Goal: Task Accomplishment & Management: Complete application form

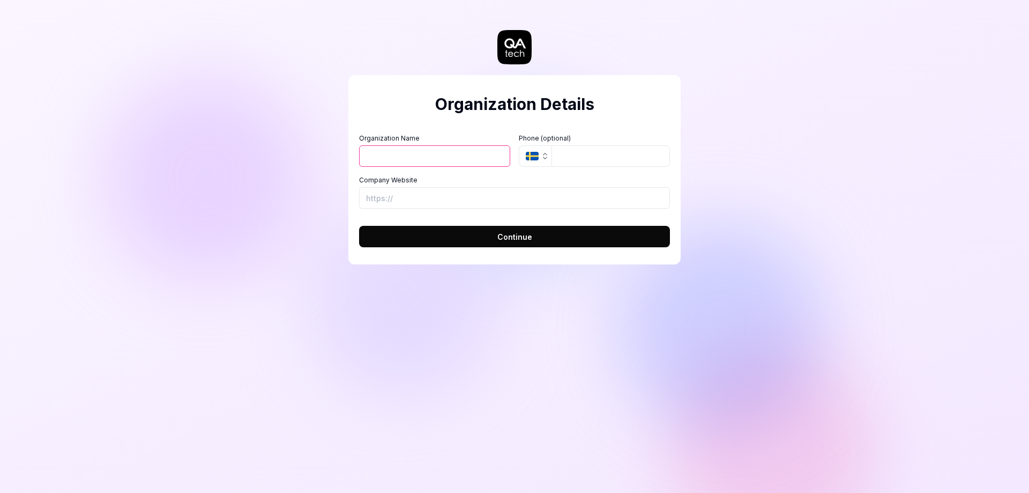
click at [545, 161] on button "SE" at bounding box center [535, 155] width 33 height 21
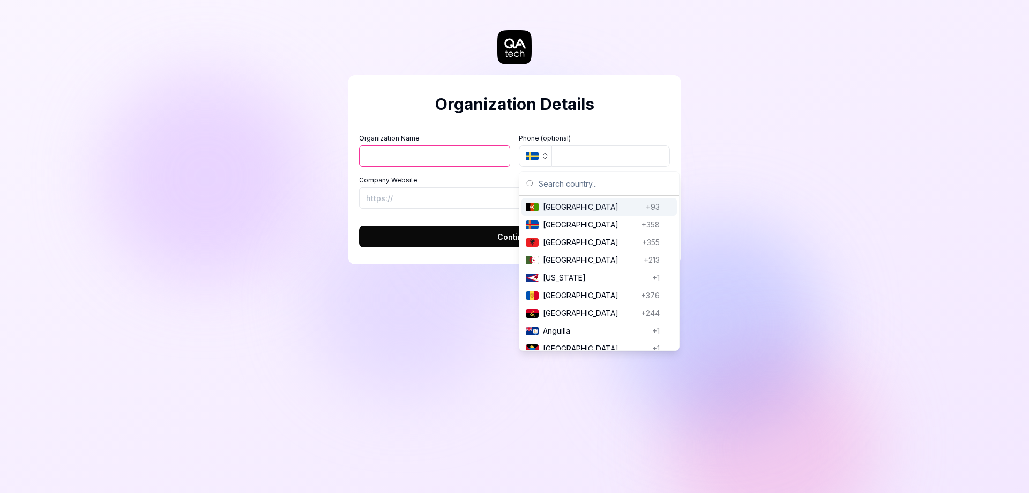
click at [544, 186] on input "text" at bounding box center [606, 184] width 134 height 24
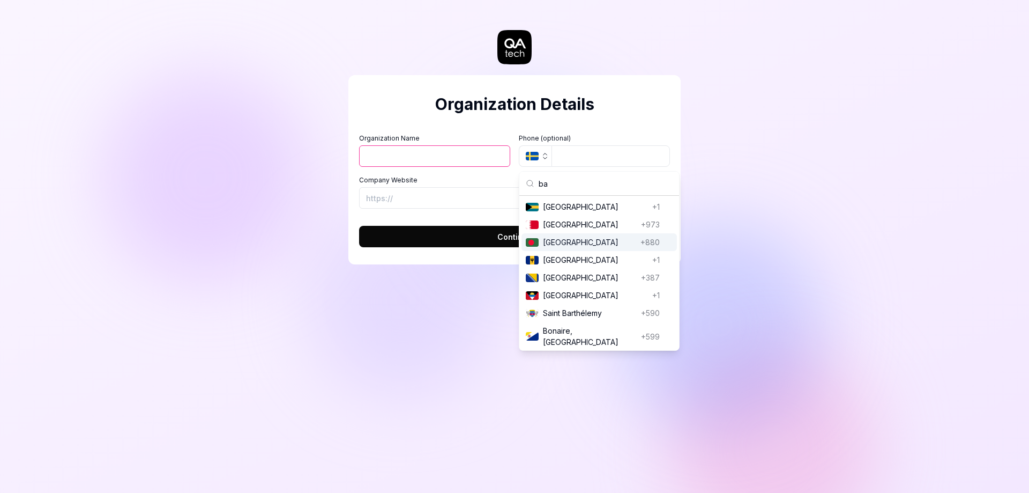
type input "ba"
click at [562, 242] on span "[GEOGRAPHIC_DATA]" at bounding box center [589, 241] width 93 height 11
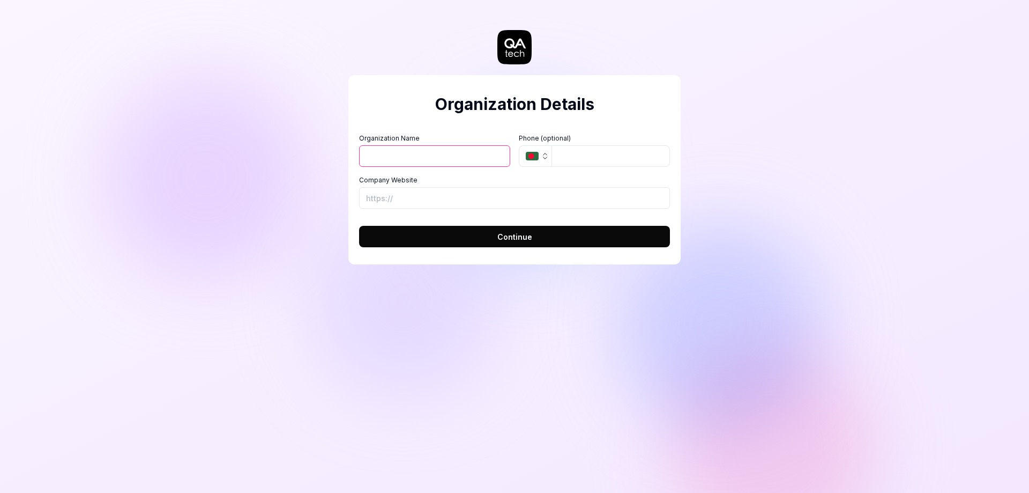
click at [463, 158] on input "Organization Name" at bounding box center [434, 155] width 151 height 21
type input "Opedia Technologies"
click at [504, 202] on input "Company Website" at bounding box center [514, 197] width 311 height 21
type input "g"
type input "[URL][DOMAIN_NAME]"
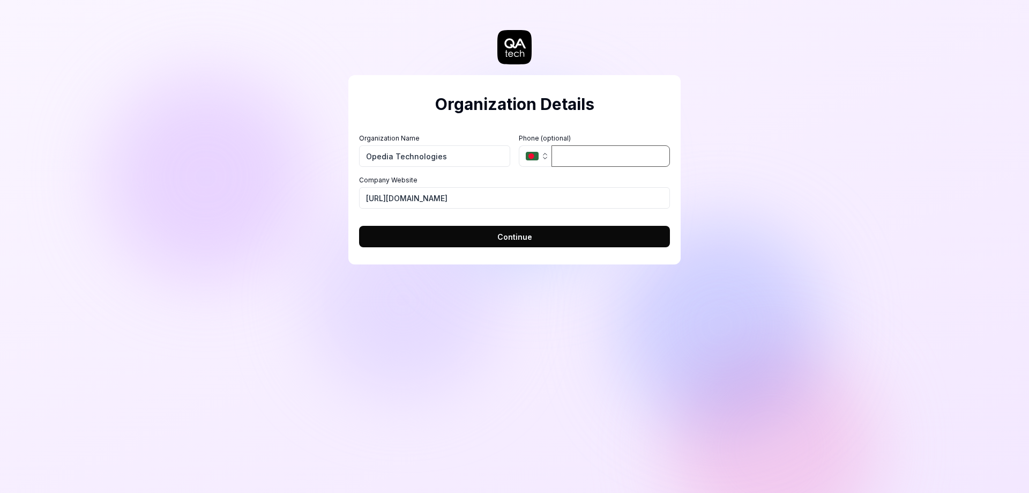
click at [584, 157] on input "tel" at bounding box center [611, 155] width 118 height 21
type input "01894-622060"
drag, startPoint x: 476, startPoint y: 163, endPoint x: 320, endPoint y: 163, distance: 156.5
click at [320, 163] on div "Organization Details Organization Name Opedia Technologies Organization Logo (S…" at bounding box center [514, 246] width 1029 height 493
click at [532, 239] on button "Continue" at bounding box center [514, 236] width 311 height 21
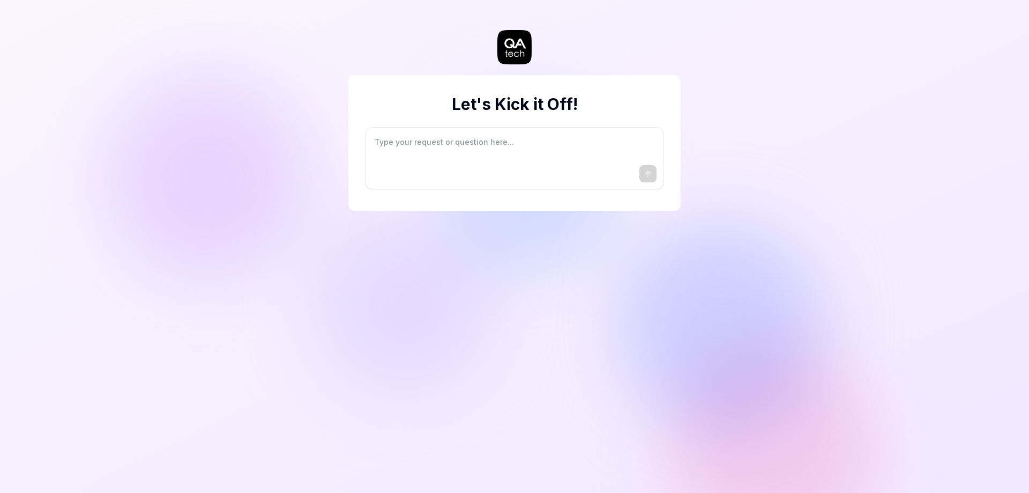
type textarea "*"
type textarea "I"
type textarea "*"
type textarea "I"
type textarea "*"
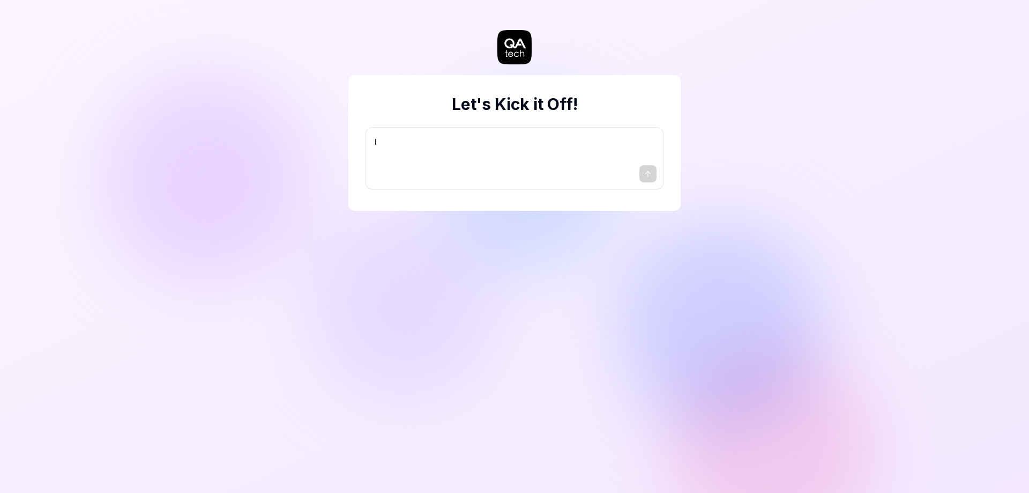
type textarea "I w"
type textarea "*"
type textarea "I wa"
type textarea "*"
type textarea "I wan"
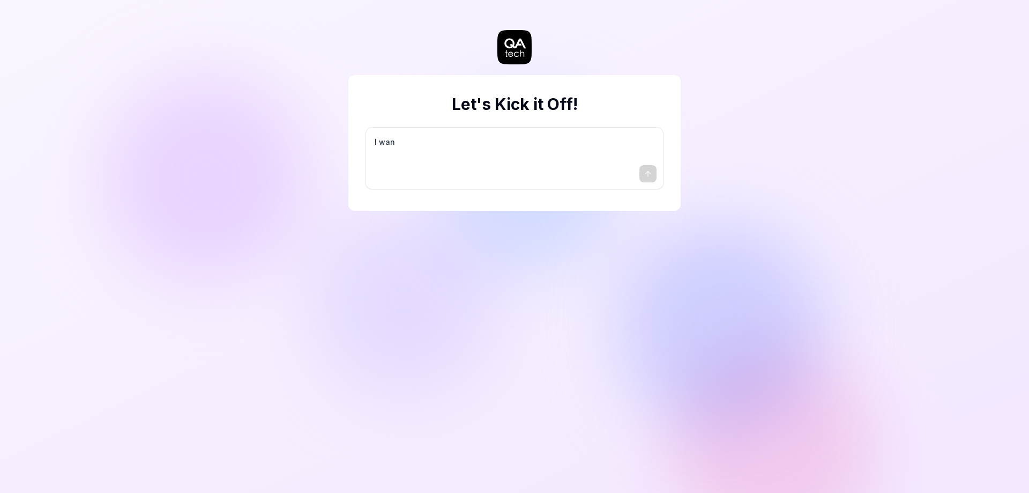
type textarea "*"
type textarea "I want"
type textarea "*"
type textarea "I want"
type textarea "*"
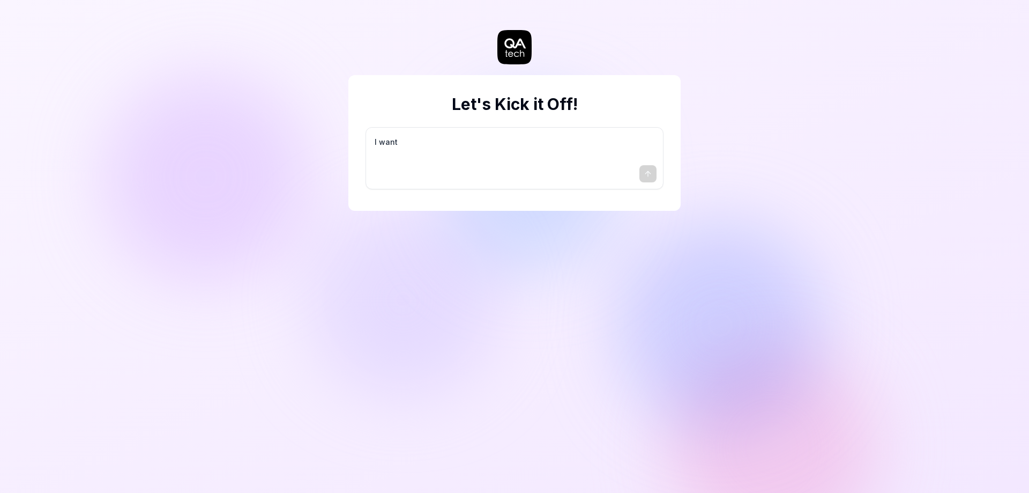
type textarea "I want a"
type textarea "*"
type textarea "I want a"
type textarea "*"
type textarea "I want a g"
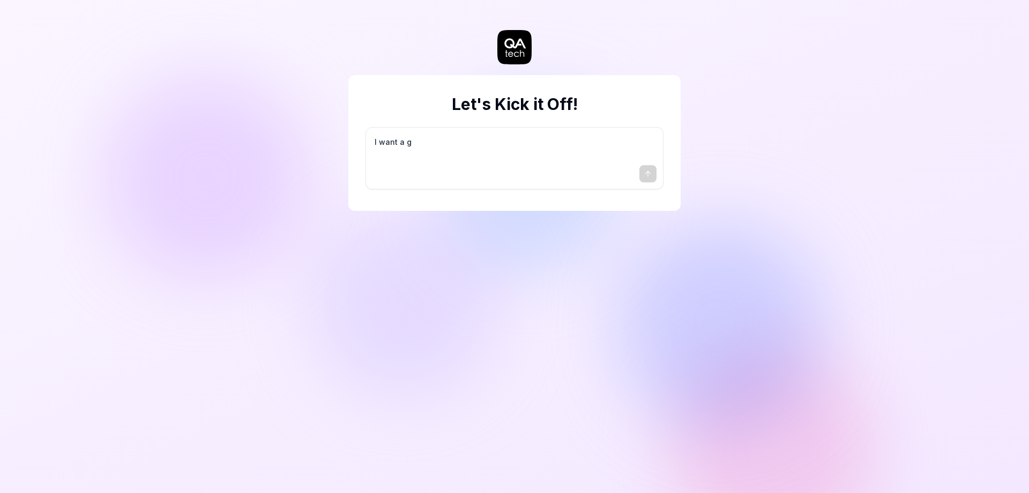
type textarea "*"
type textarea "I want a go"
type textarea "*"
type textarea "I want a goo"
type textarea "*"
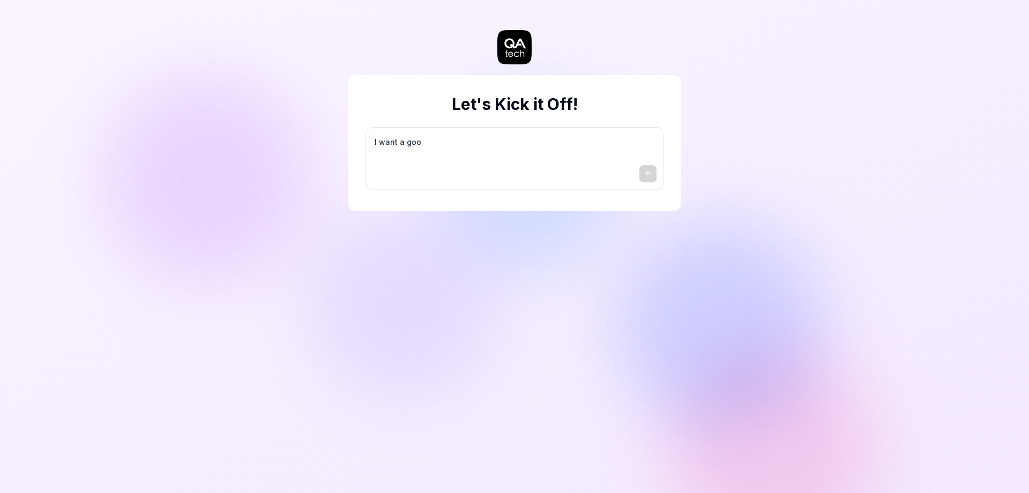
type textarea "I want a good"
type textarea "*"
type textarea "I want a good"
type textarea "*"
type textarea "I want a good t"
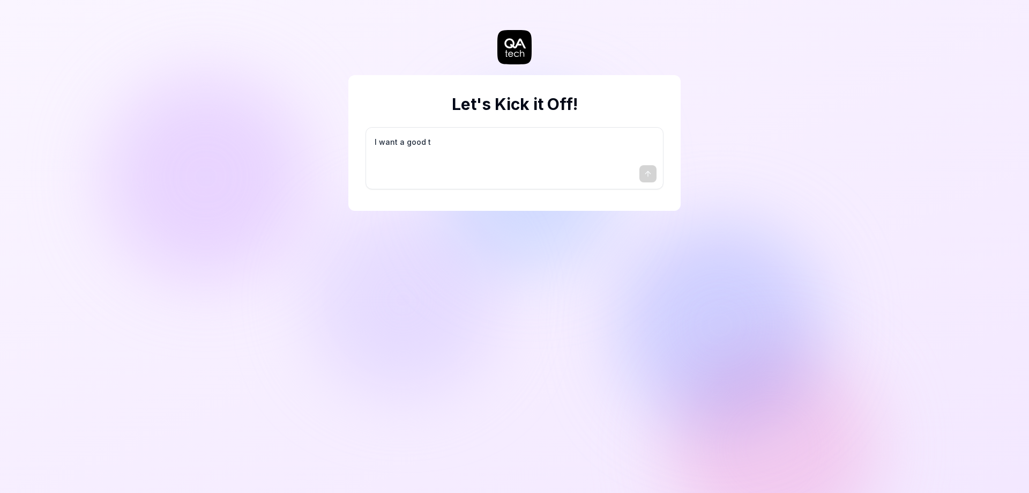
type textarea "*"
type textarea "I want a good te"
type textarea "*"
type textarea "I want a good tes"
type textarea "*"
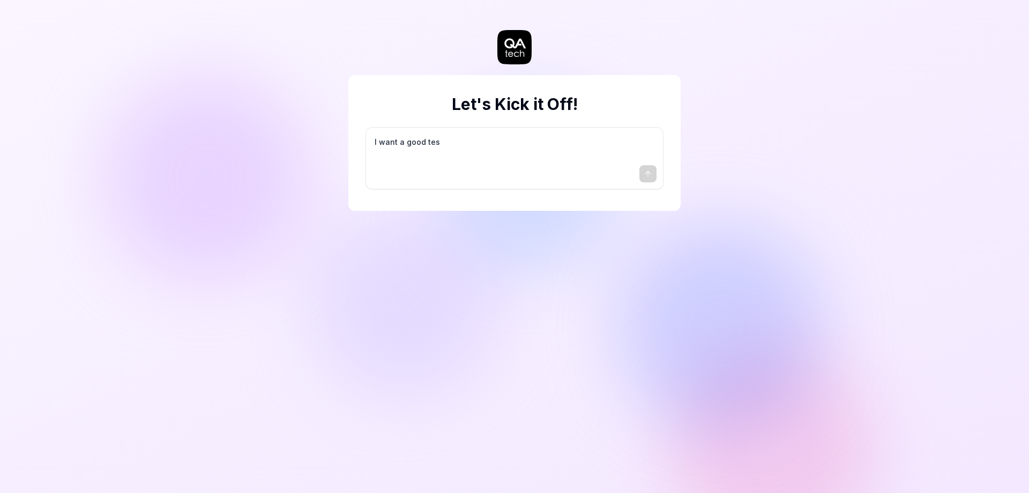
type textarea "I want a good test"
type textarea "*"
type textarea "I want a good test"
type textarea "*"
type textarea "I want a good test s"
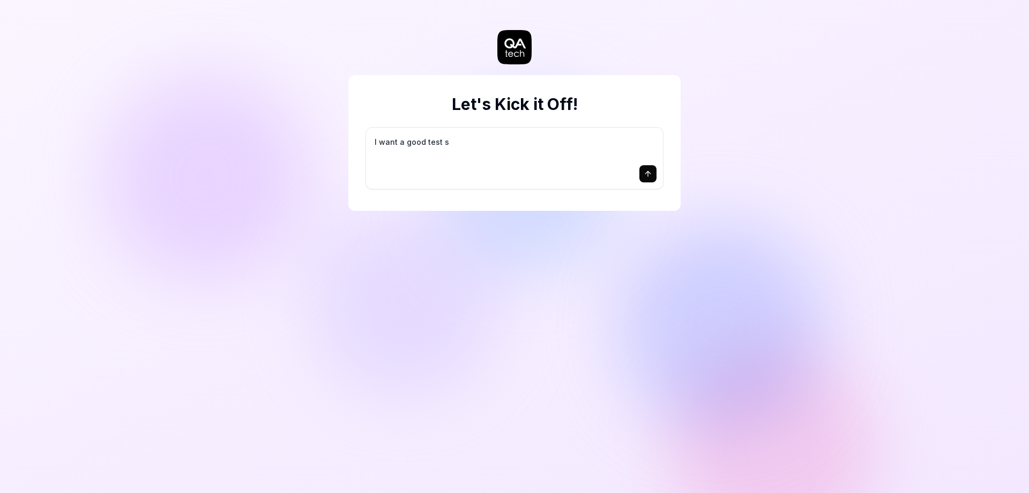
type textarea "*"
type textarea "I want a good test se"
type textarea "*"
type textarea "I want a good test set"
type textarea "*"
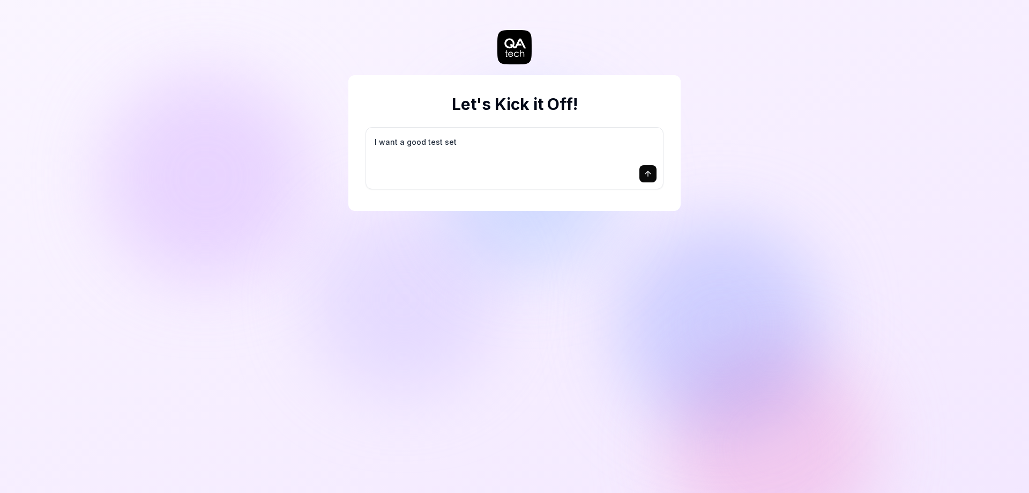
type textarea "I want a good test setu"
type textarea "*"
type textarea "I want a good test setup"
type textarea "*"
type textarea "I want a good test setup"
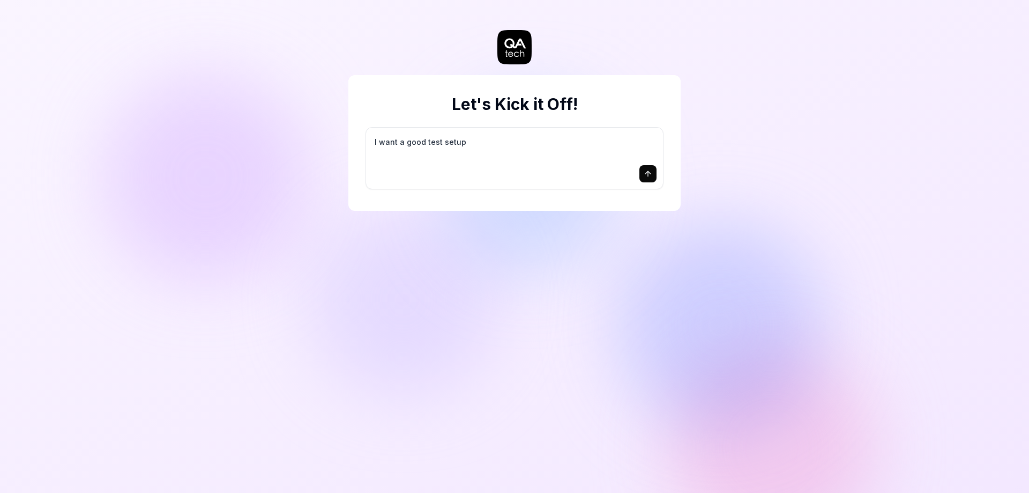
type textarea "*"
type textarea "I want a good test setup f"
type textarea "*"
type textarea "I want a good test setup fo"
type textarea "*"
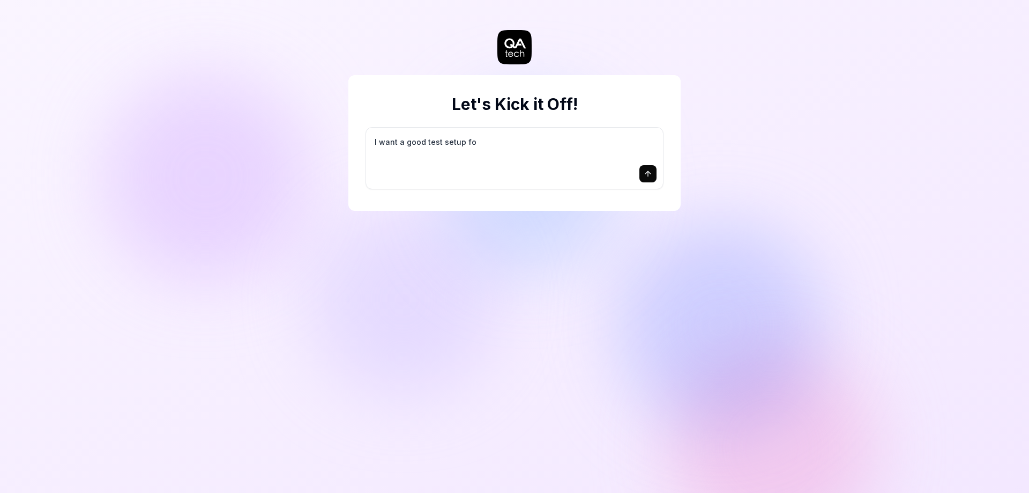
type textarea "I want a good test setup for"
type textarea "*"
type textarea "I want a good test setup for"
type textarea "*"
type textarea "I want a good test setup for m"
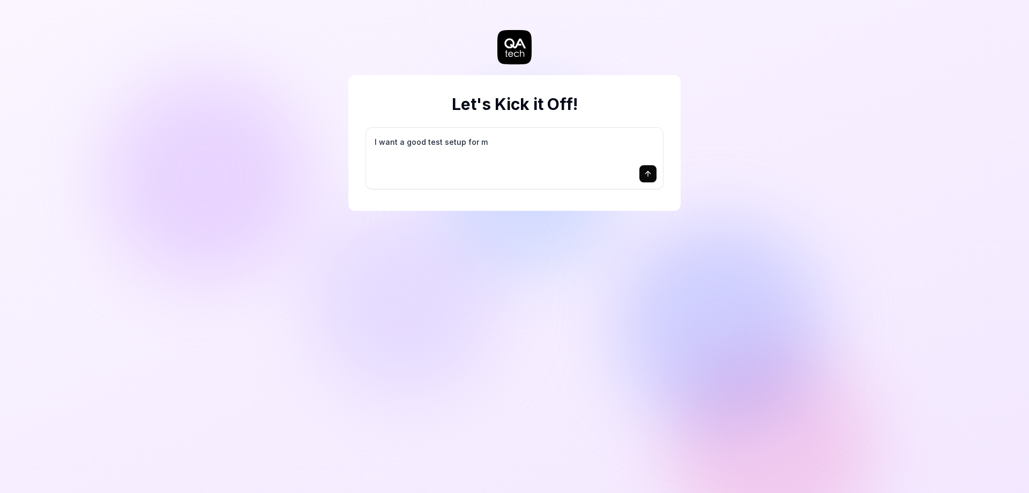
type textarea "*"
type textarea "I want a good test setup for my"
type textarea "*"
type textarea "I want a good test setup for my"
type textarea "*"
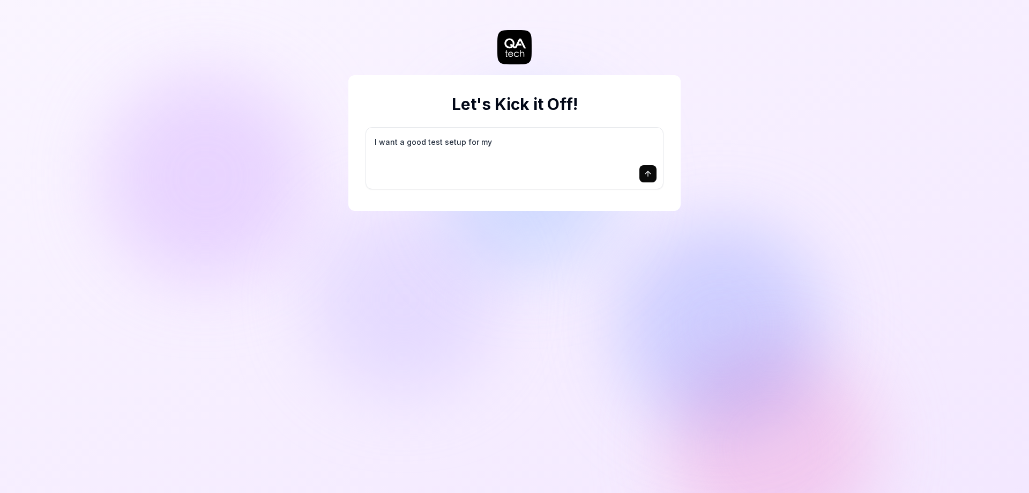
type textarea "I want a good test setup for my s"
type textarea "*"
type textarea "I want a good test setup for my si"
type textarea "*"
type textarea "I want a good test setup for my sit"
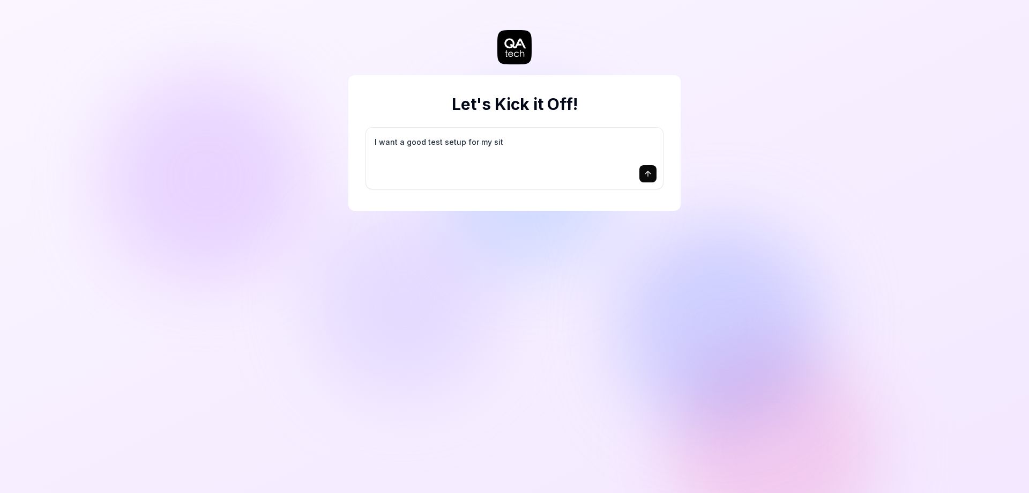
type textarea "*"
type textarea "I want a good test setup for my site"
type textarea "*"
type textarea "I want a good test setup for my site"
type textarea "*"
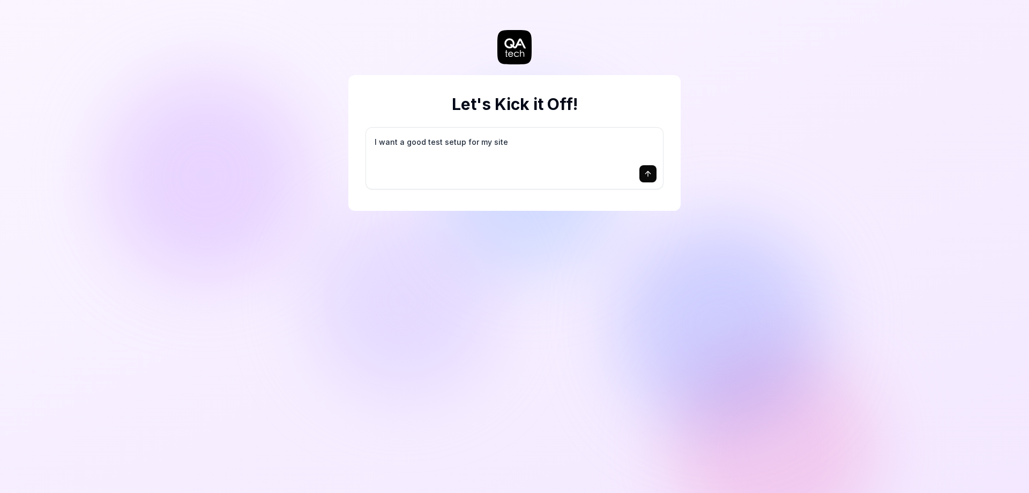
type textarea "I want a good test setup for my site -"
type textarea "*"
type textarea "I want a good test setup for my site -"
type textarea "*"
type textarea "I want a good test setup for my site - h"
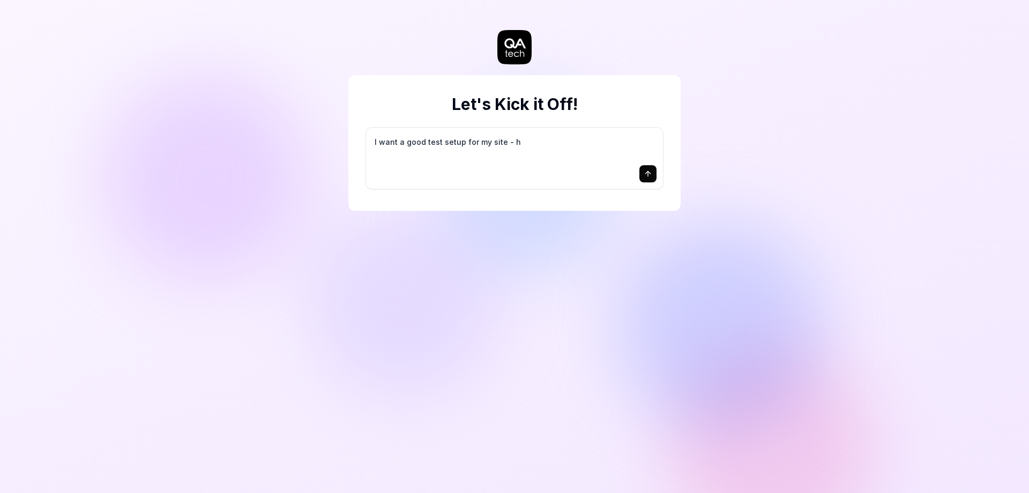
type textarea "*"
type textarea "I want a good test setup for my site - he"
type textarea "*"
type textarea "I want a good test setup for my site - hel"
type textarea "*"
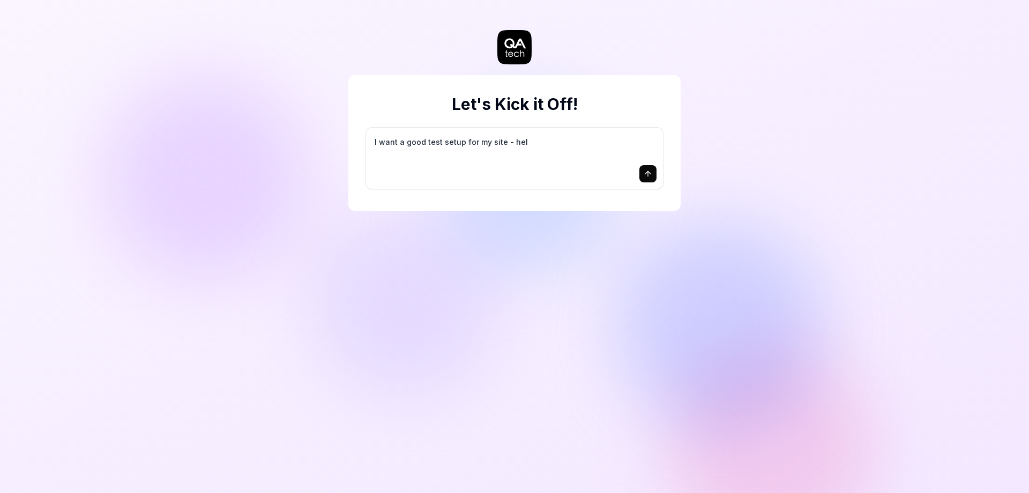
type textarea "I want a good test setup for my site - help"
type textarea "*"
type textarea "I want a good test setup for my site - help"
type textarea "*"
type textarea "I want a good test setup for my site - help m"
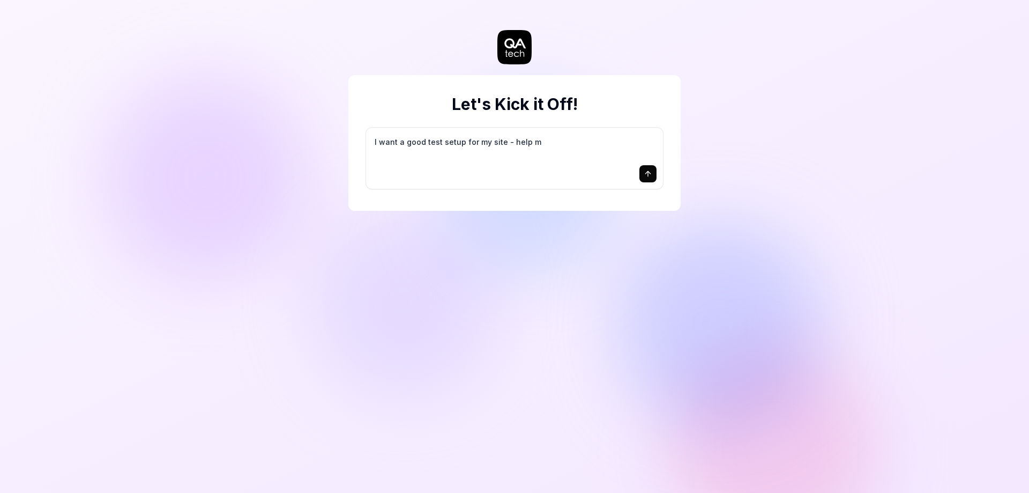
type textarea "*"
type textarea "I want a good test setup for my site - help me"
type textarea "*"
type textarea "I want a good test setup for my site - help me"
type textarea "*"
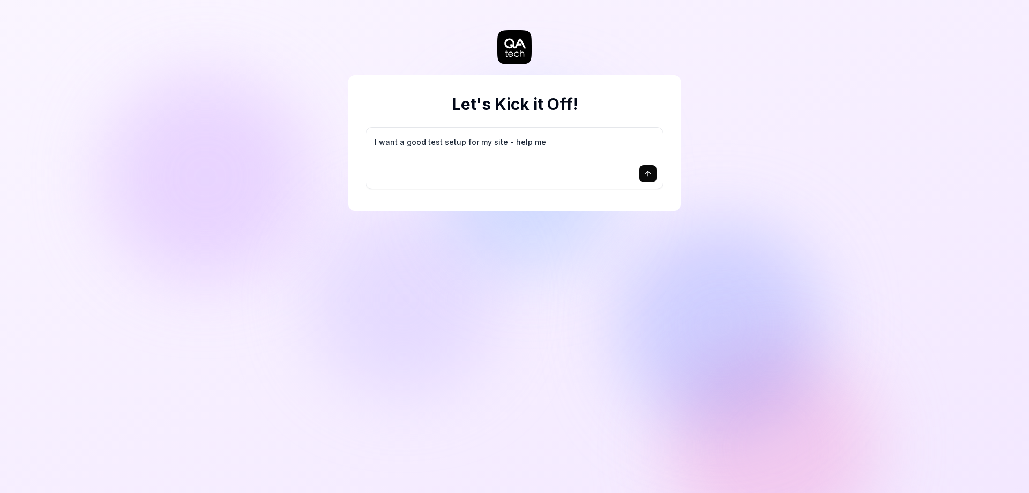
type textarea "I want a good test setup for my site - help me c"
type textarea "*"
type textarea "I want a good test setup for my site - help me cr"
type textarea "*"
type textarea "I want a good test setup for my site - help me cre"
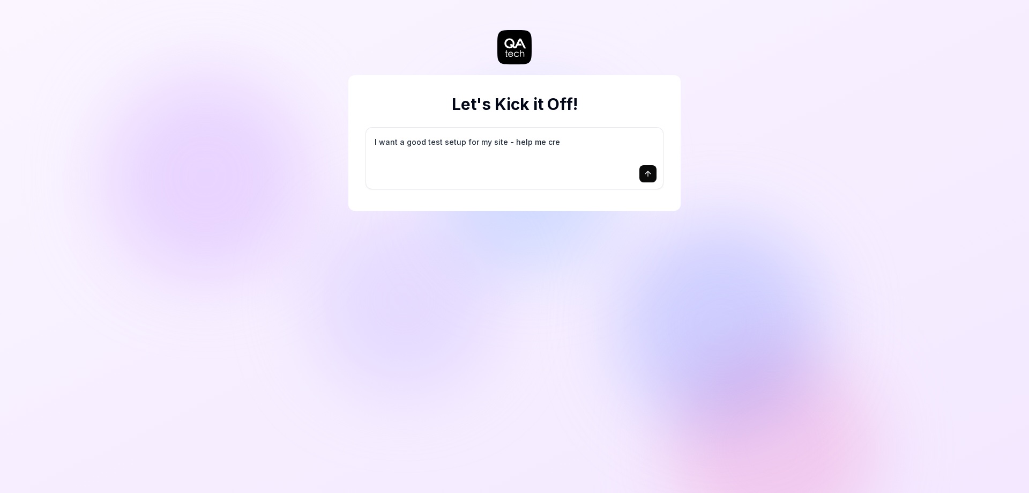
type textarea "*"
type textarea "I want a good test setup for my site - help me crea"
type textarea "*"
type textarea "I want a good test setup for my site - help me creat"
type textarea "*"
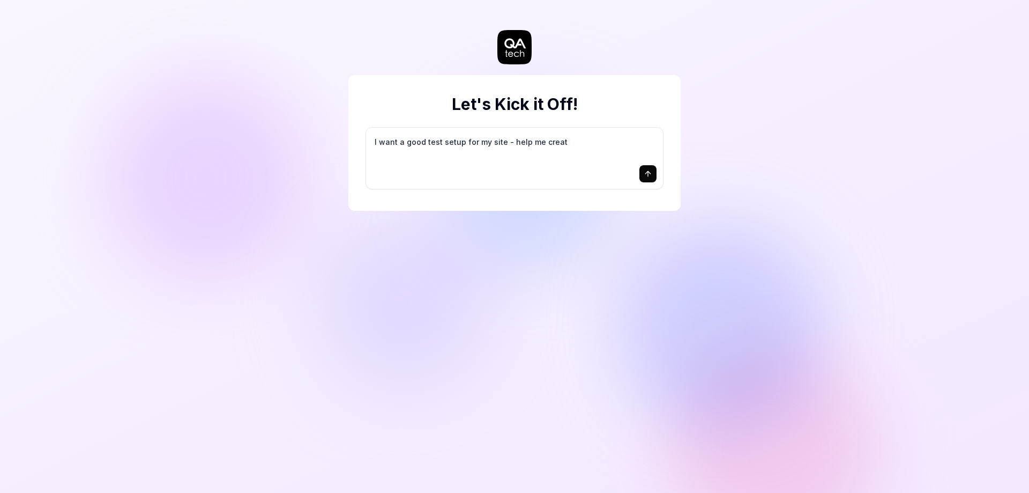
type textarea "I want a good test setup for my site - help me create"
type textarea "*"
type textarea "I want a good test setup for my site - help me create"
type textarea "*"
type textarea "I want a good test setup for my site - help me create t"
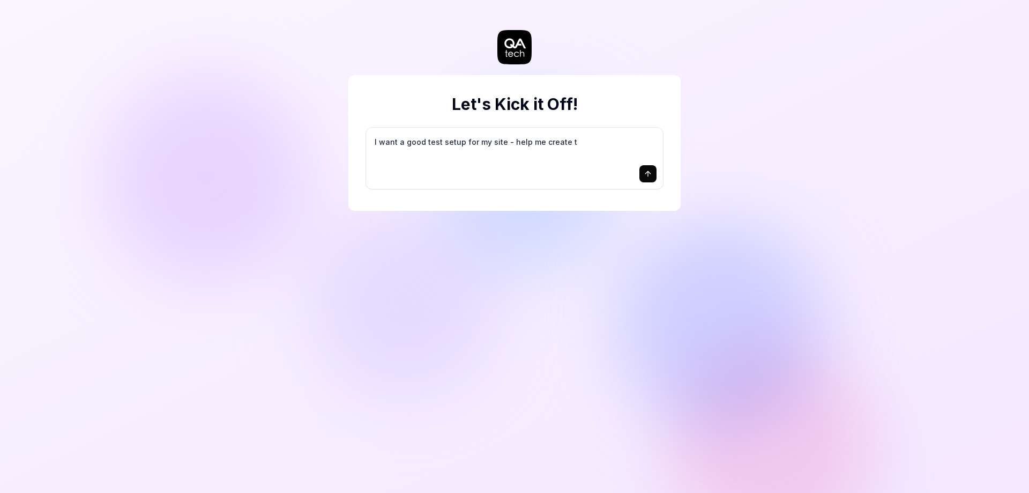
type textarea "*"
type textarea "I want a good test setup for my site - help me create th"
type textarea "*"
type textarea "I want a good test setup for my site - help me create the"
type textarea "*"
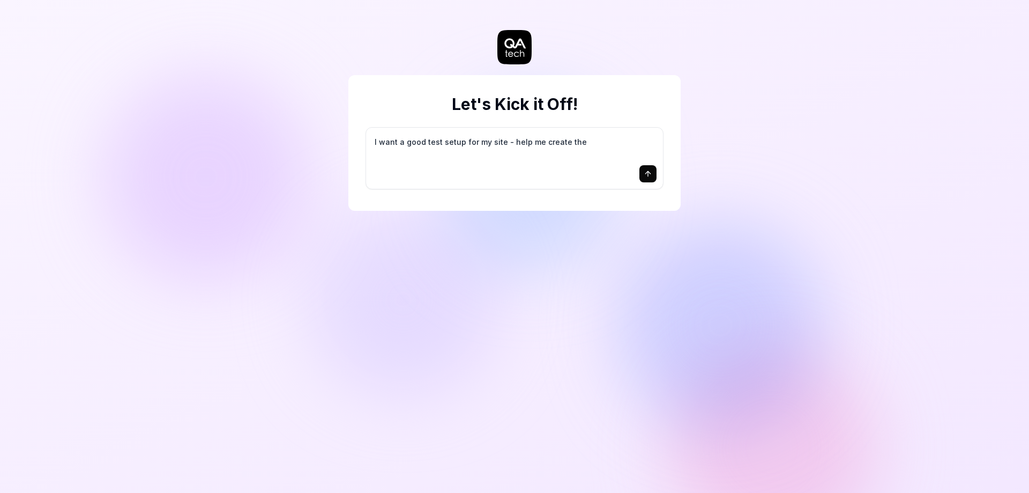
type textarea "I want a good test setup for my site - help me create the"
type textarea "*"
type textarea "I want a good test setup for my site - help me create the f"
type textarea "*"
type textarea "I want a good test setup for my site - help me create the fi"
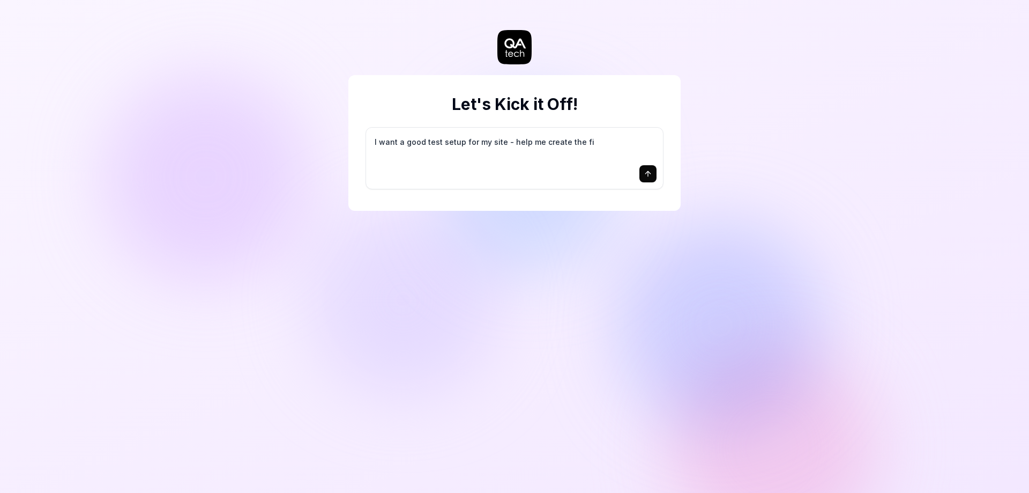
type textarea "*"
type textarea "I want a good test setup for my site - help me create the fir"
type textarea "*"
type textarea "I want a good test setup for my site - help me create the firs"
type textarea "*"
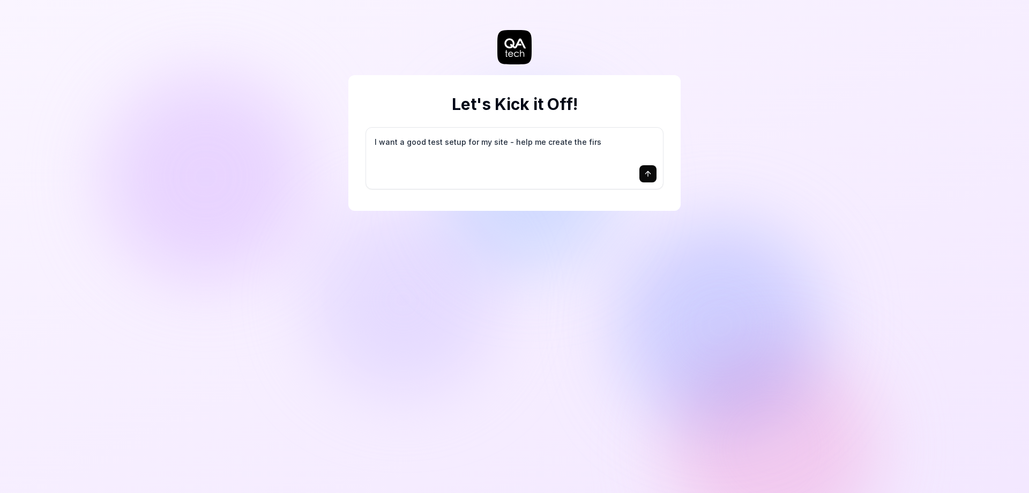
type textarea "I want a good test setup for my site - help me create the first"
type textarea "*"
type textarea "I want a good test setup for my site - help me create the first"
type textarea "*"
type textarea "I want a good test setup for my site - help me create the first 3"
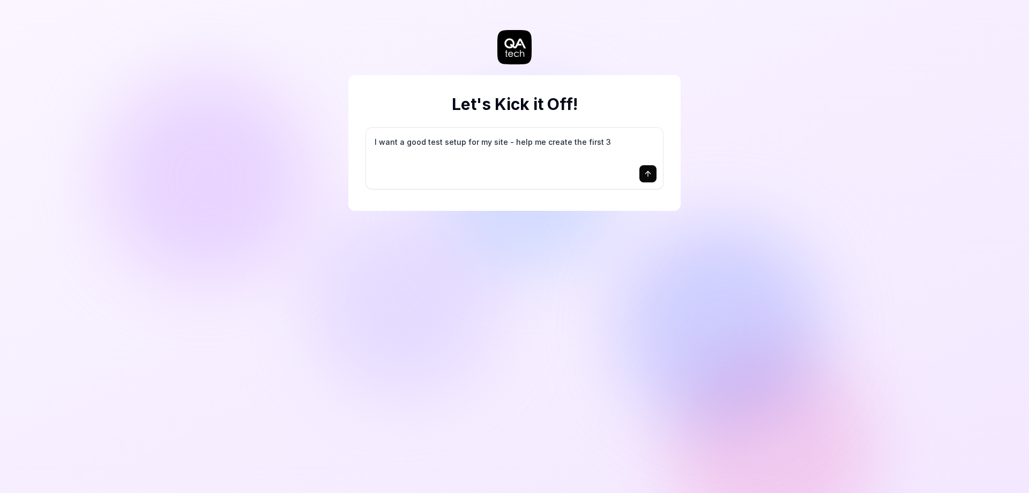
type textarea "*"
type textarea "I want a good test setup for my site - help me create the first 3-"
type textarea "*"
type textarea "I want a good test setup for my site - help me create the first 3-5"
type textarea "*"
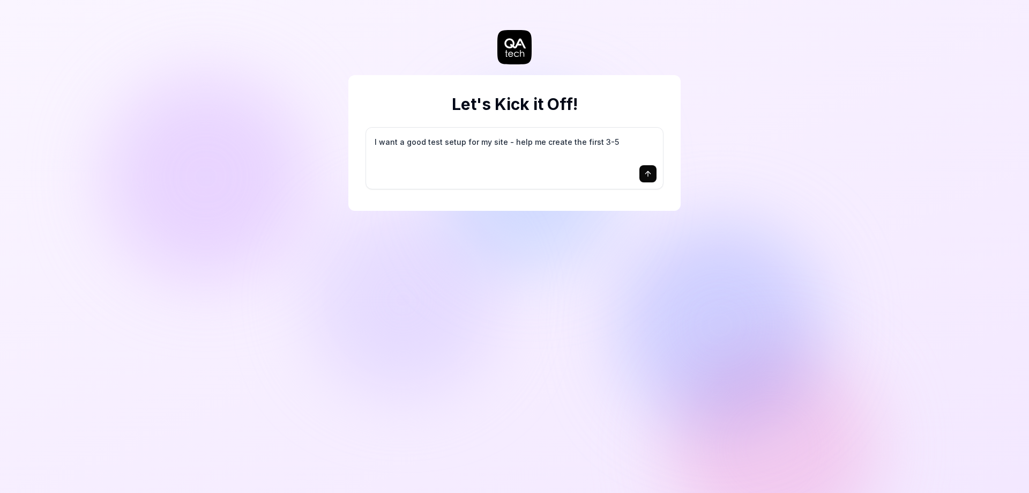
type textarea "I want a good test setup for my site - help me create the first 3-5"
type textarea "*"
type textarea "I want a good test setup for my site - help me create the first 3-5 t"
type textarea "*"
type textarea "I want a good test setup for my site - help me create the first 3-5 te"
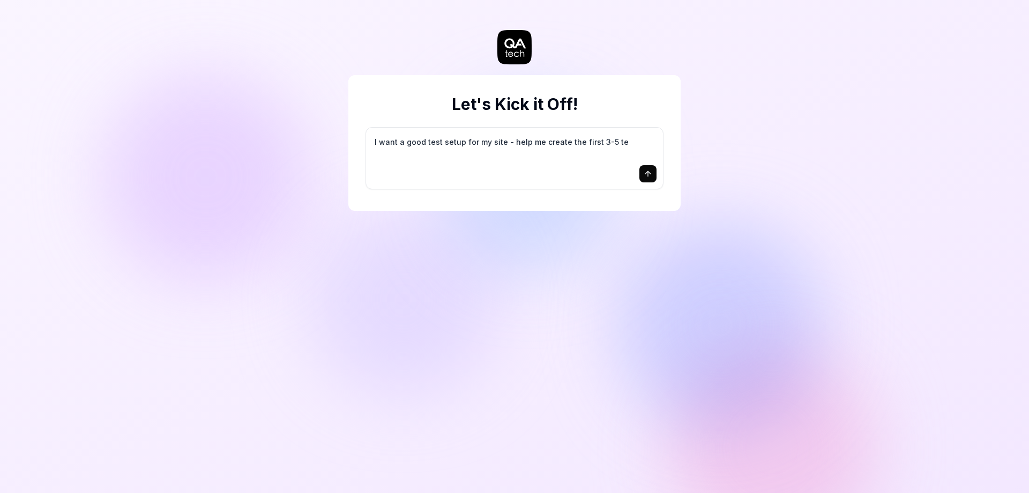
type textarea "*"
type textarea "I want a good test setup for my site - help me create the first 3-5 tes"
type textarea "*"
type textarea "I want a good test setup for my site - help me create the first 3-5 test"
type textarea "*"
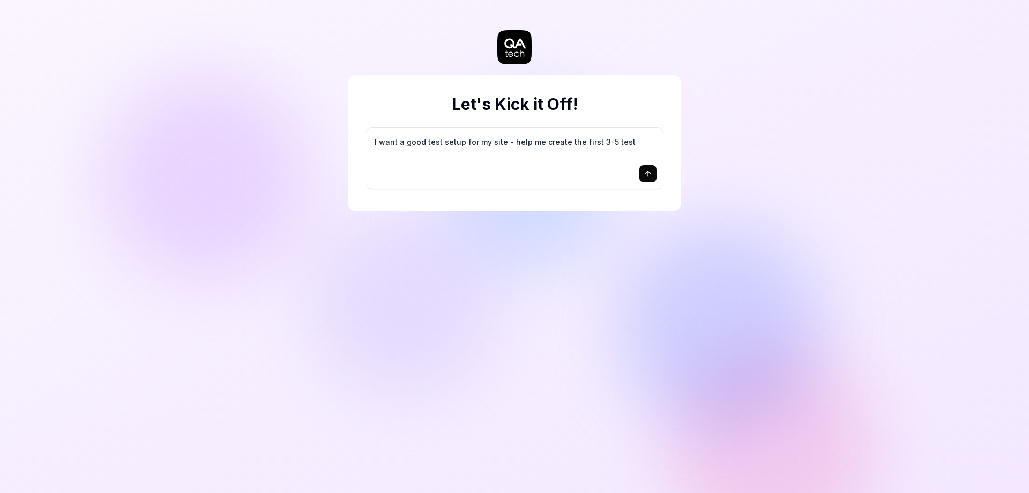
type textarea "I want a good test setup for my site - help me create the first 3-5 test"
type textarea "*"
type textarea "I want a good test setup for my site - help me create the first 3-5 test c"
type textarea "*"
type textarea "I want a good test setup for my site - help me create the first 3-5 test ca"
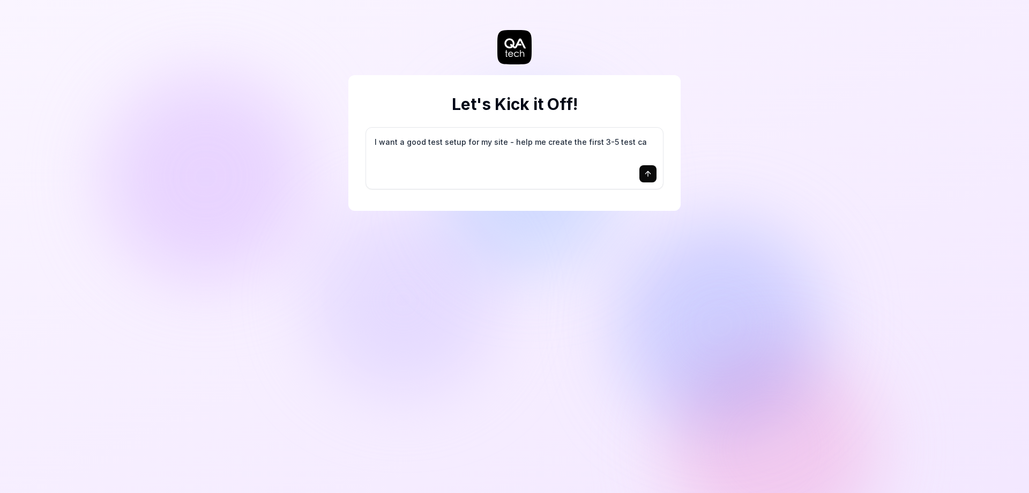
type textarea "*"
type textarea "I want a good test setup for my site - help me create the first 3-5 test cas"
type textarea "*"
type textarea "I want a good test setup for my site - help me create the first 3-5 test case"
type textarea "*"
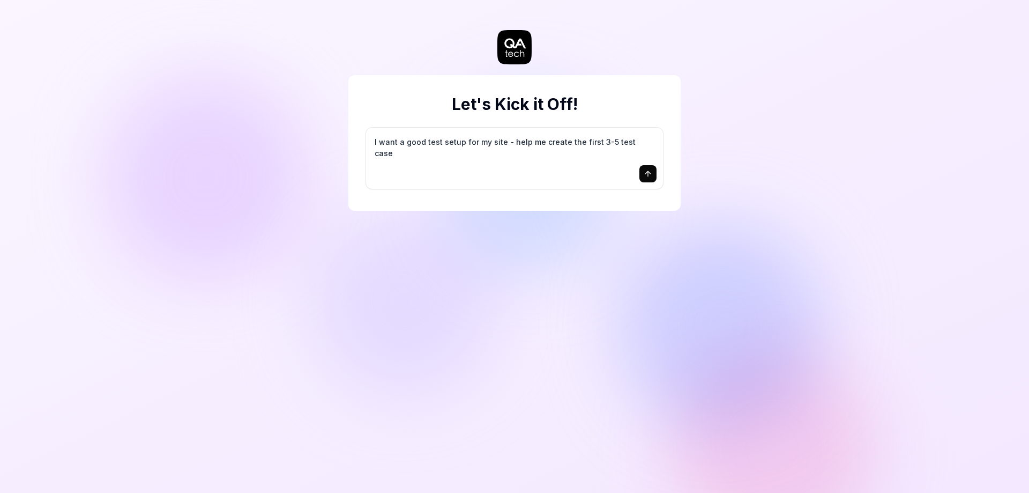
type textarea "I want a good test setup for my site - help me create the first 3-5 test cases"
click at [390, 137] on textarea "I want a good test setup for my site - help me create the first 3-5 test cases" at bounding box center [515, 147] width 284 height 27
click at [642, 169] on button "submit" at bounding box center [647, 173] width 17 height 17
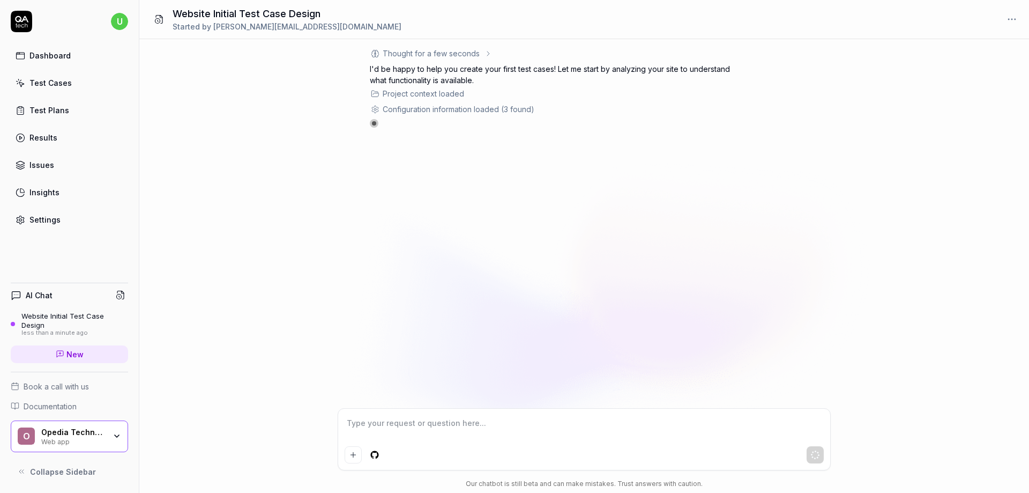
click at [73, 93] on link "Test Cases" at bounding box center [69, 82] width 117 height 21
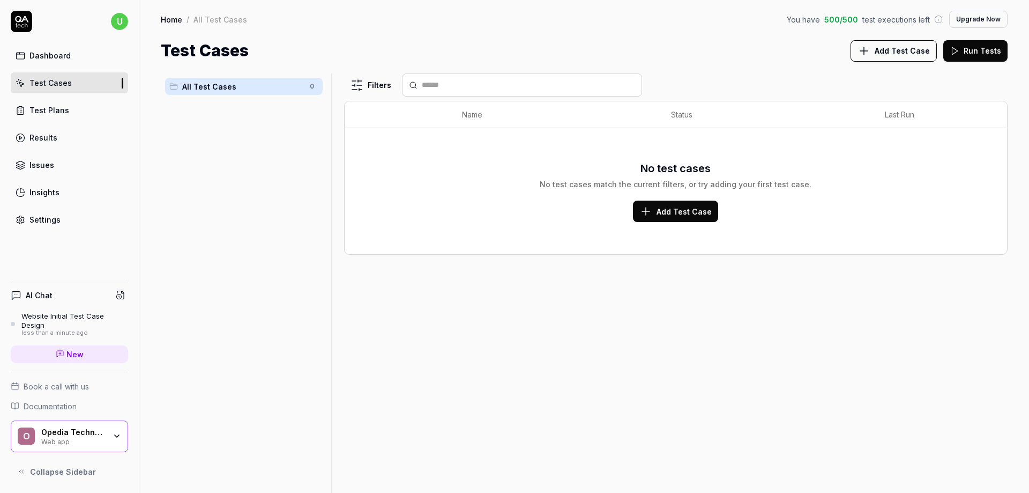
click at [719, 241] on div "No test cases No test cases match the current filters, or try adding your first…" at bounding box center [675, 191] width 641 height 113
click at [693, 222] on div "No test cases No test cases match the current filters, or try adding your first…" at bounding box center [675, 191] width 641 height 113
click at [689, 218] on button "Add Test Case" at bounding box center [675, 210] width 85 height 21
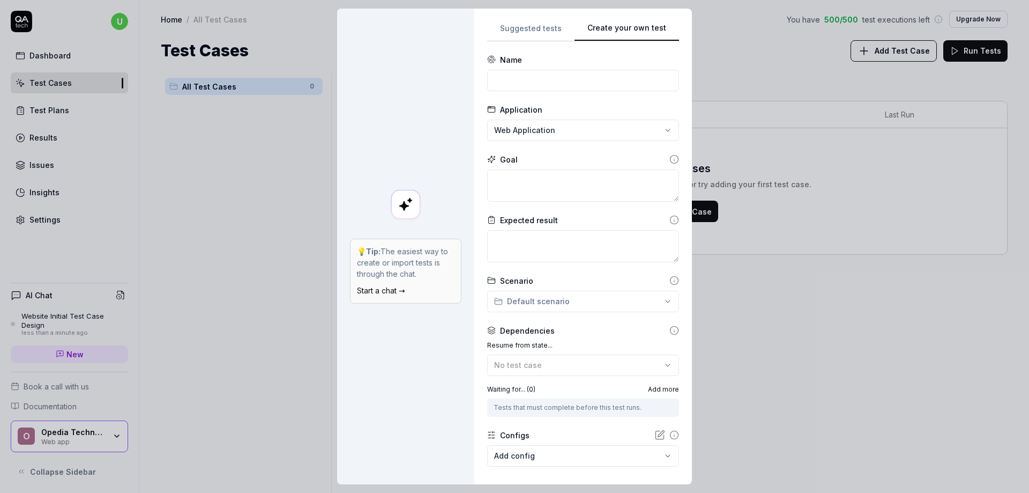
click at [531, 28] on div "**********" at bounding box center [514, 246] width 1029 height 493
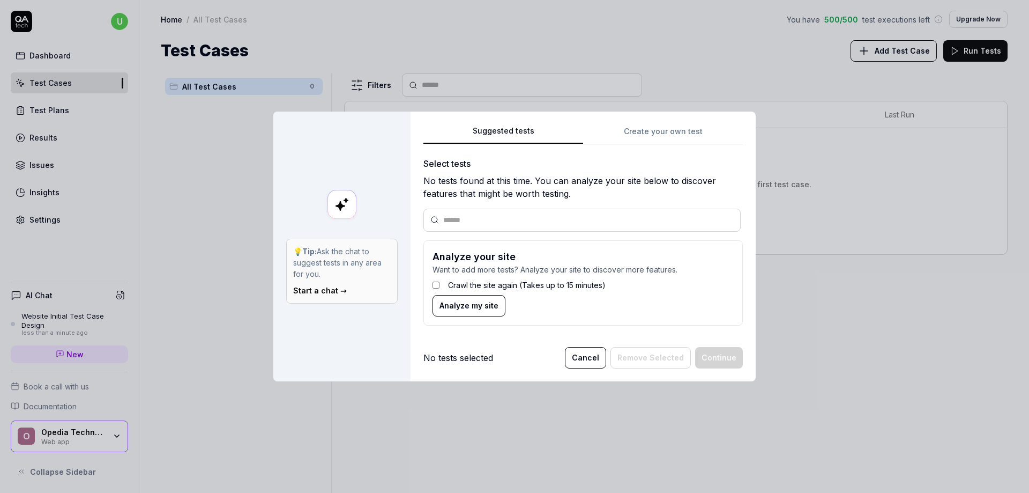
click at [437, 284] on div "Crawl the site again (Takes up to 15 minutes)" at bounding box center [583, 285] width 301 height 20
click at [439, 280] on div "Crawl the site again (Takes up to 15 minutes)" at bounding box center [583, 285] width 301 height 20
click at [442, 301] on span "Analyze my site" at bounding box center [469, 305] width 59 height 11
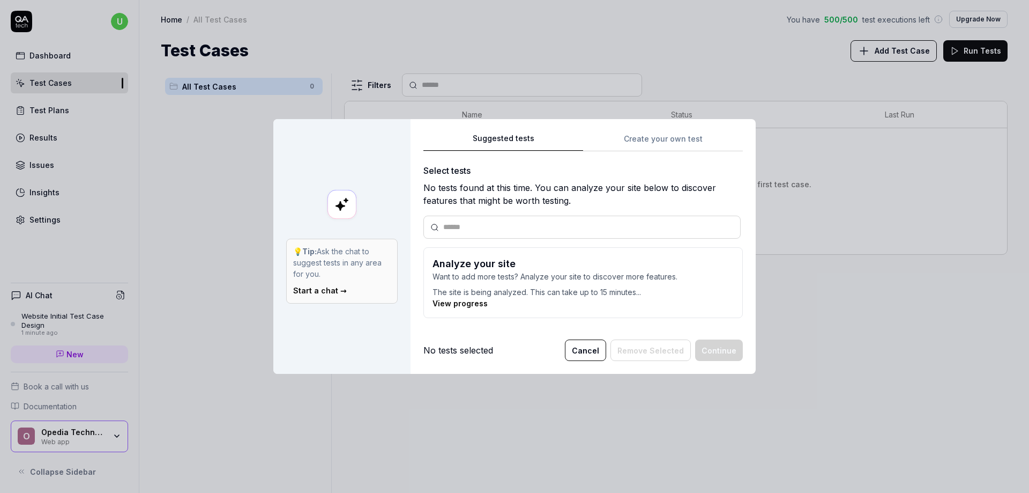
click at [473, 307] on link "View progress" at bounding box center [460, 303] width 55 height 9
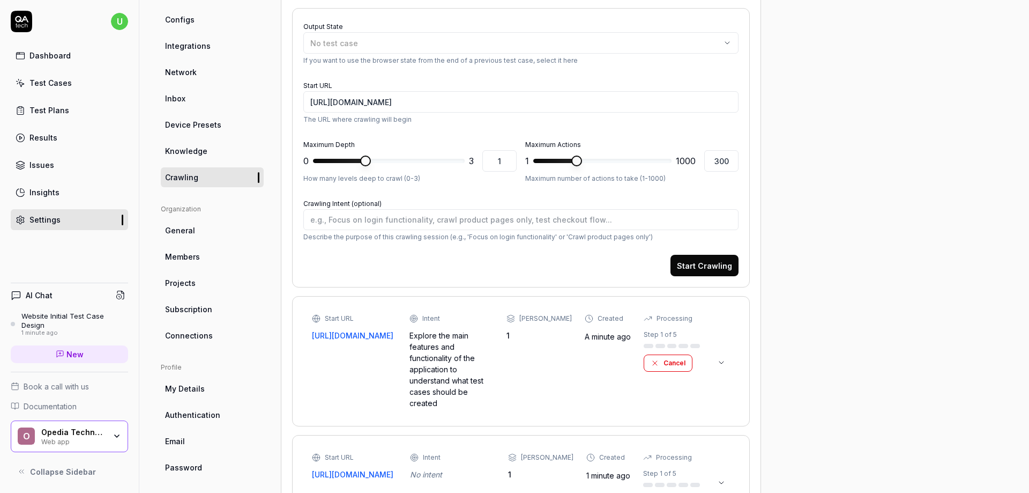
scroll to position [189, 0]
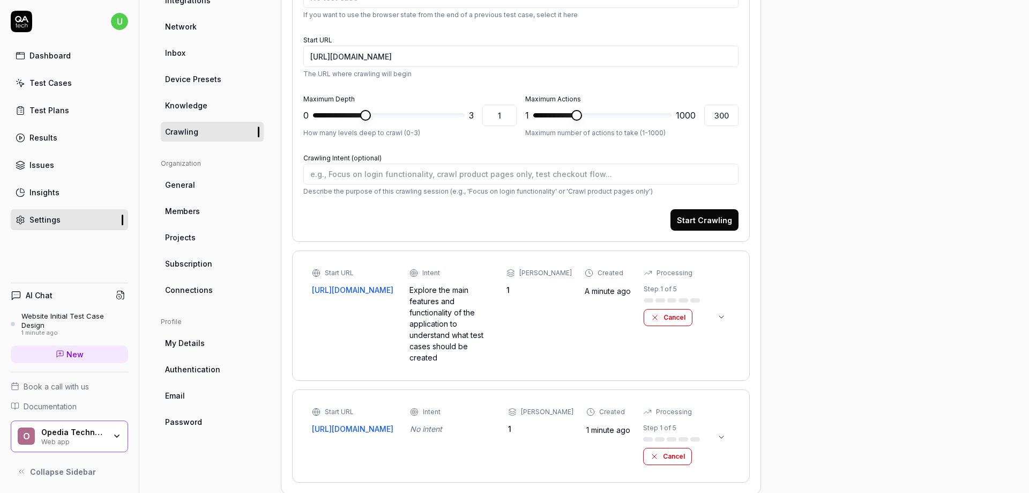
click at [671, 425] on div "Step 1 of 5 Cancel" at bounding box center [671, 444] width 57 height 42
click at [667, 448] on button "Cancel" at bounding box center [667, 456] width 49 height 17
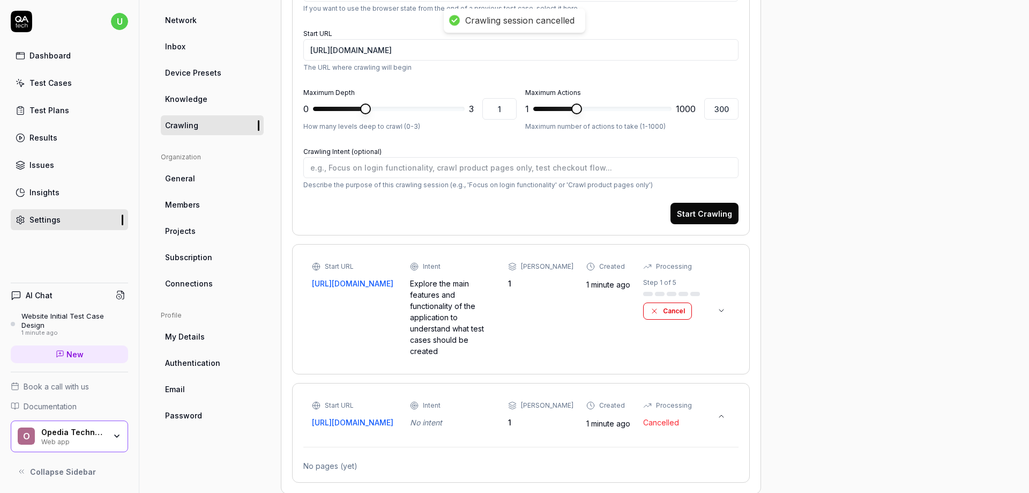
click at [725, 412] on icon at bounding box center [721, 416] width 9 height 9
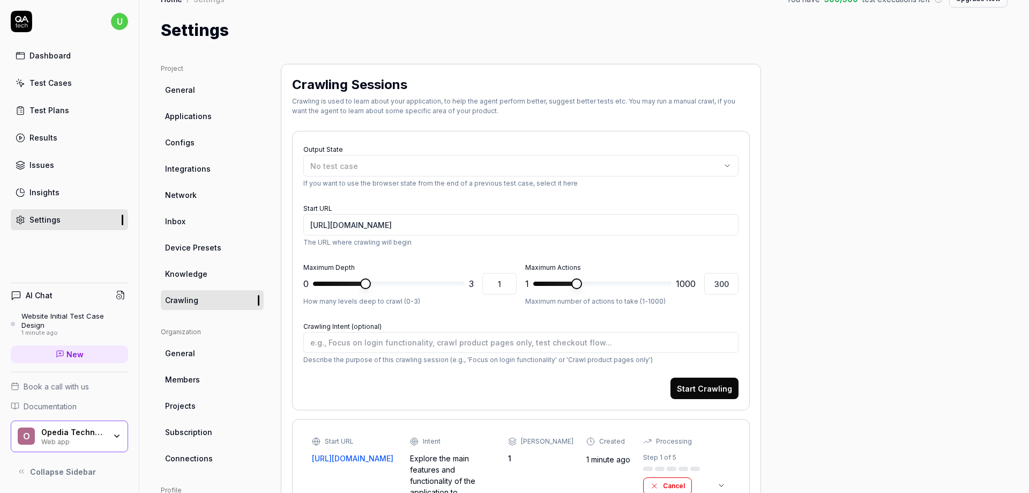
scroll to position [17, 0]
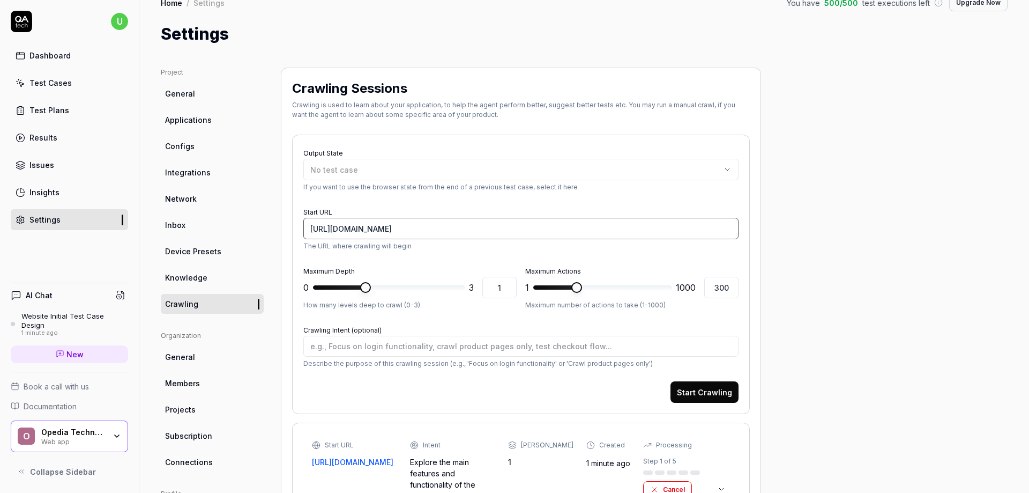
drag, startPoint x: 399, startPoint y: 228, endPoint x: 257, endPoint y: 242, distance: 142.8
click at [257, 242] on div "Project General Applications Configs Integrations Network Inbox Device Presets …" at bounding box center [584, 352] width 847 height 569
type textarea "*"
click at [177, 96] on span "General" at bounding box center [180, 93] width 30 height 11
